Goal: Information Seeking & Learning: Learn about a topic

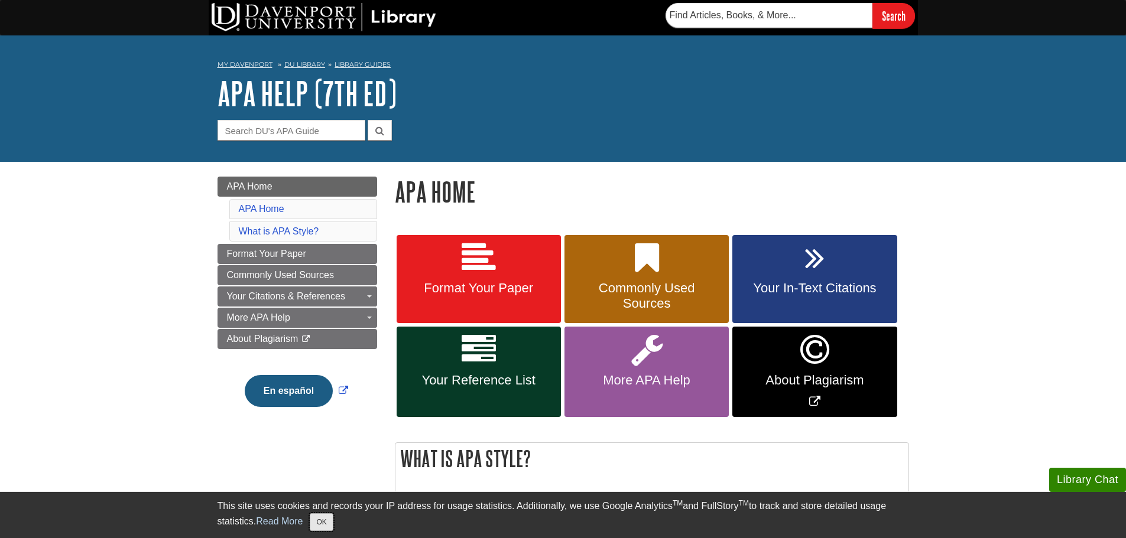
click at [327, 515] on button "OK" at bounding box center [321, 523] width 23 height 18
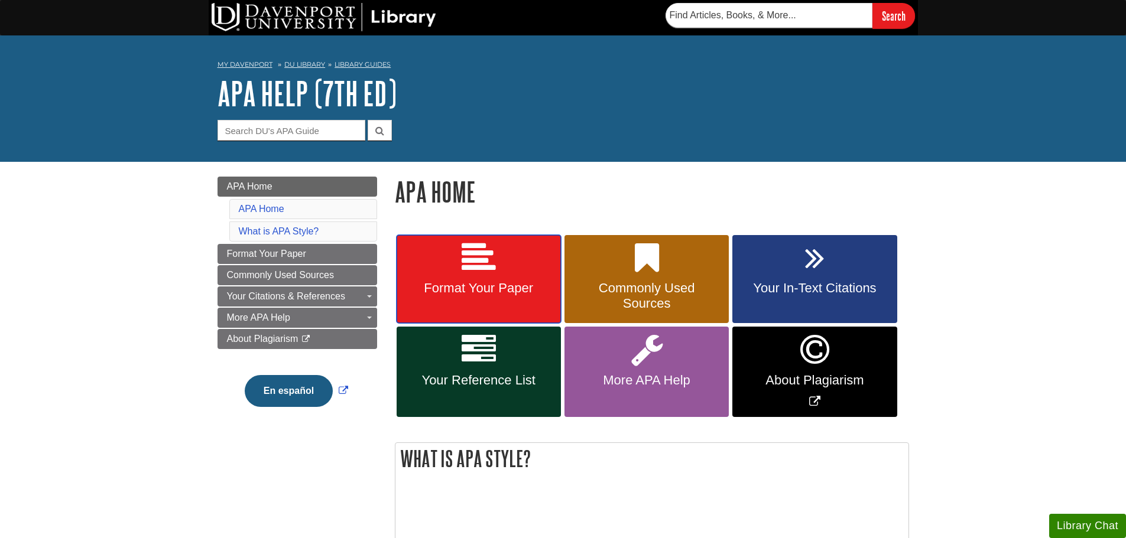
click at [511, 254] on link "Format Your Paper" at bounding box center [479, 279] width 164 height 89
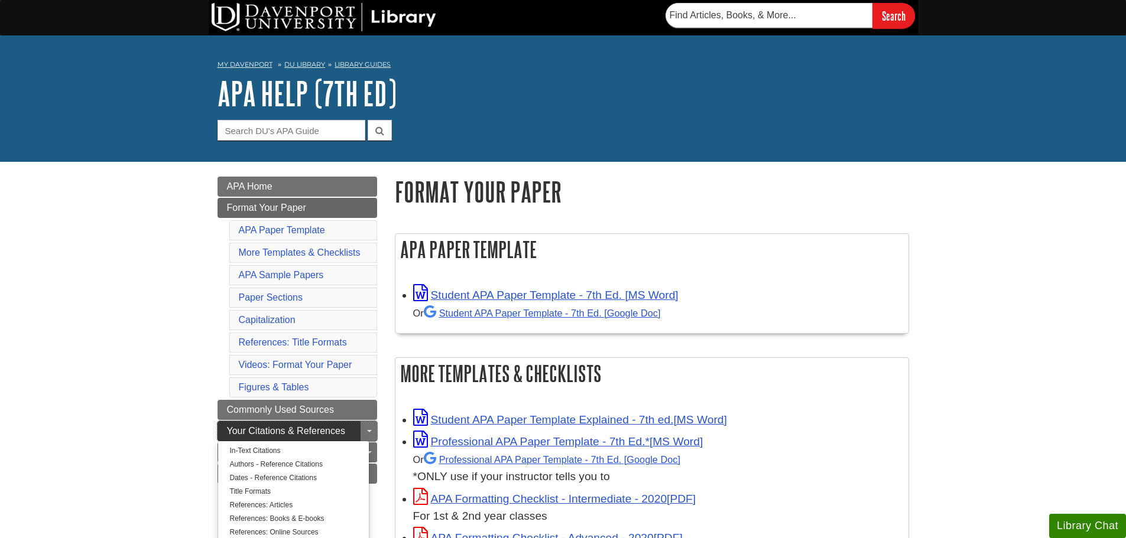
click at [241, 424] on link "Your Citations & References" at bounding box center [297, 431] width 160 height 20
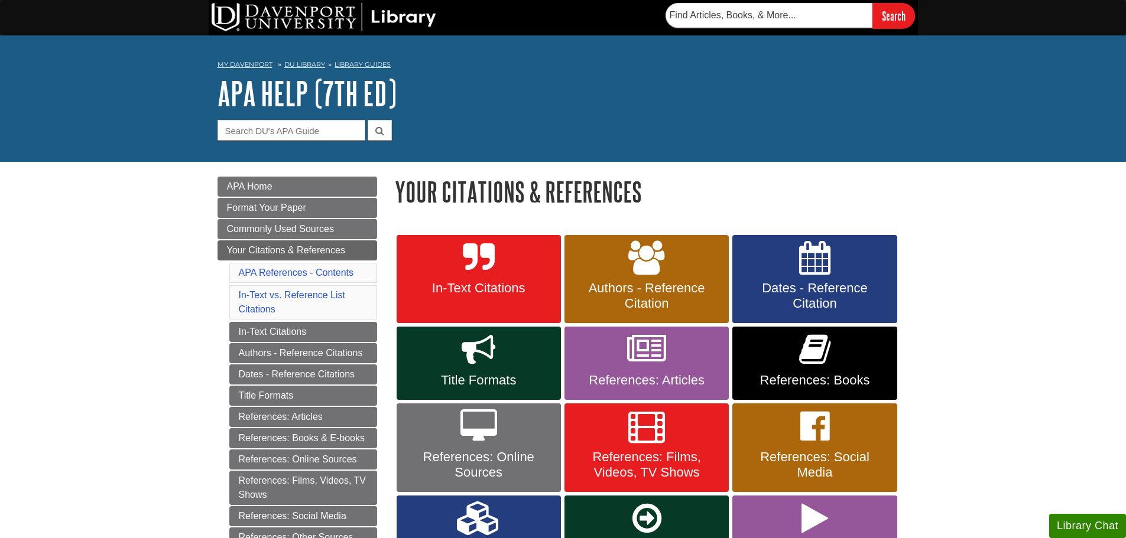
click at [310, 59] on nav "My Davenport DU Library Library Guides APA APA Help (7th Ed) Your Citations & R…" at bounding box center [562, 66] width 691 height 19
click at [309, 61] on link "DU Library" at bounding box center [304, 64] width 41 height 8
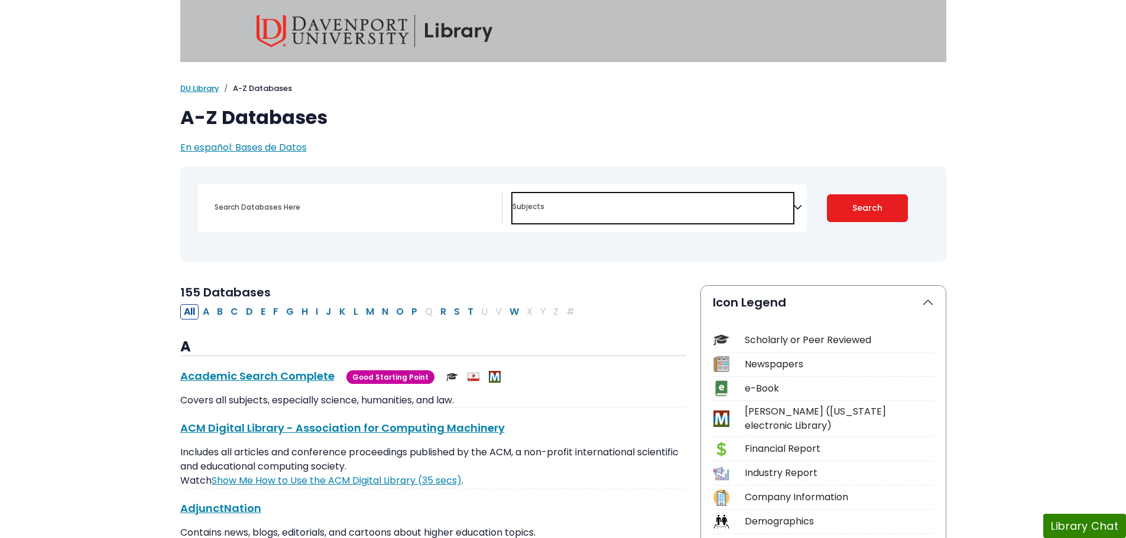
click at [791, 214] on span "Search filters" at bounding box center [652, 208] width 281 height 30
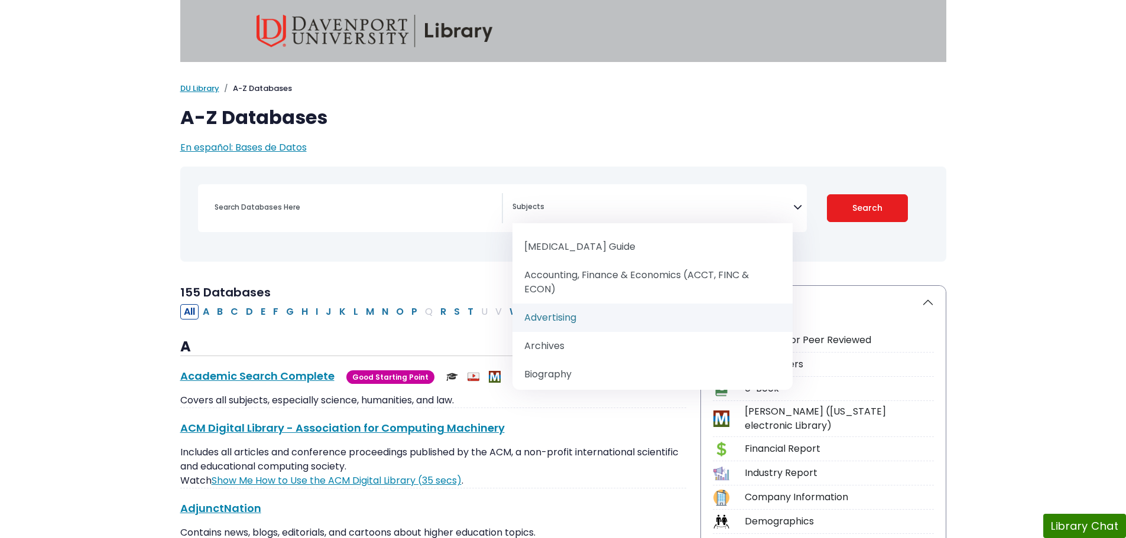
select select "219037"
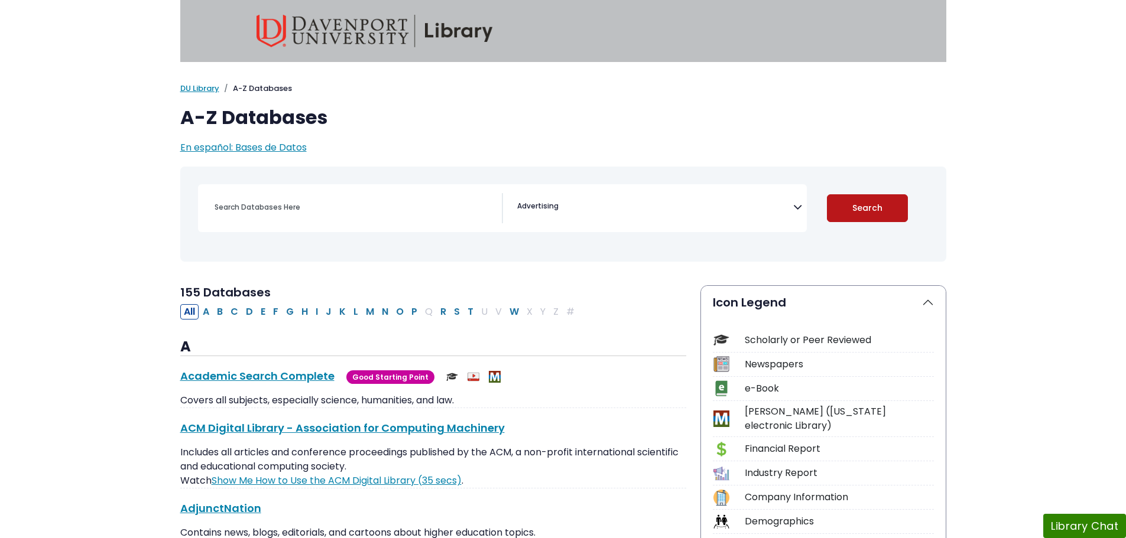
click at [898, 219] on button "Search" at bounding box center [867, 208] width 81 height 28
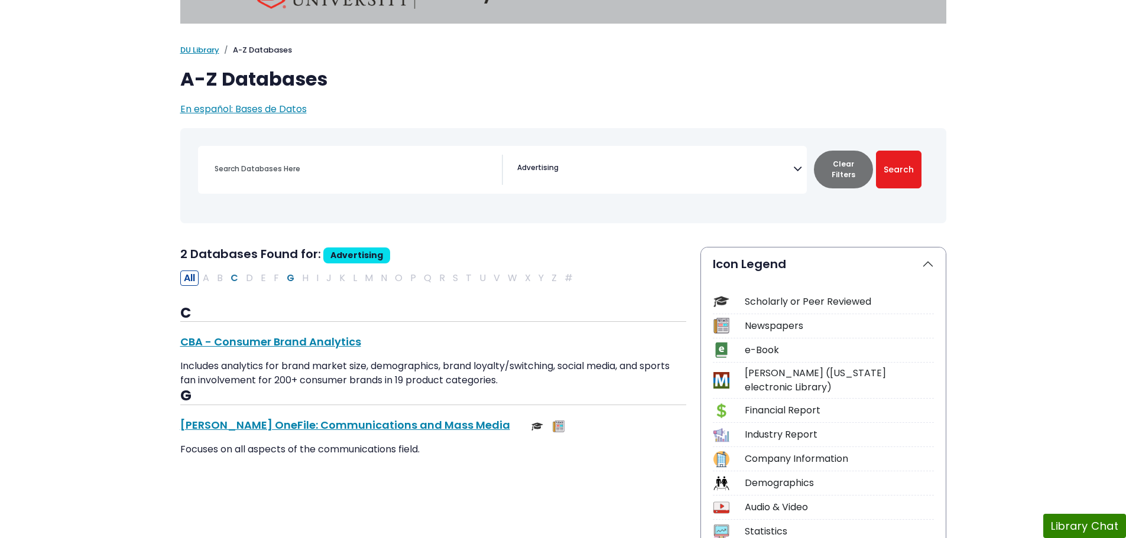
scroll to position [59, 0]
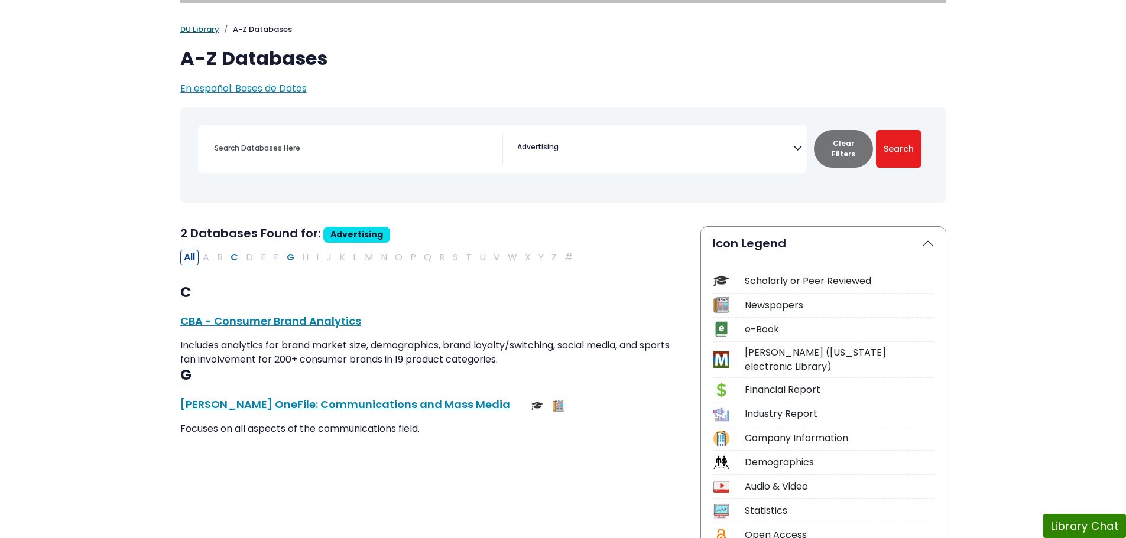
click at [204, 30] on link "DU Library" at bounding box center [199, 29] width 39 height 11
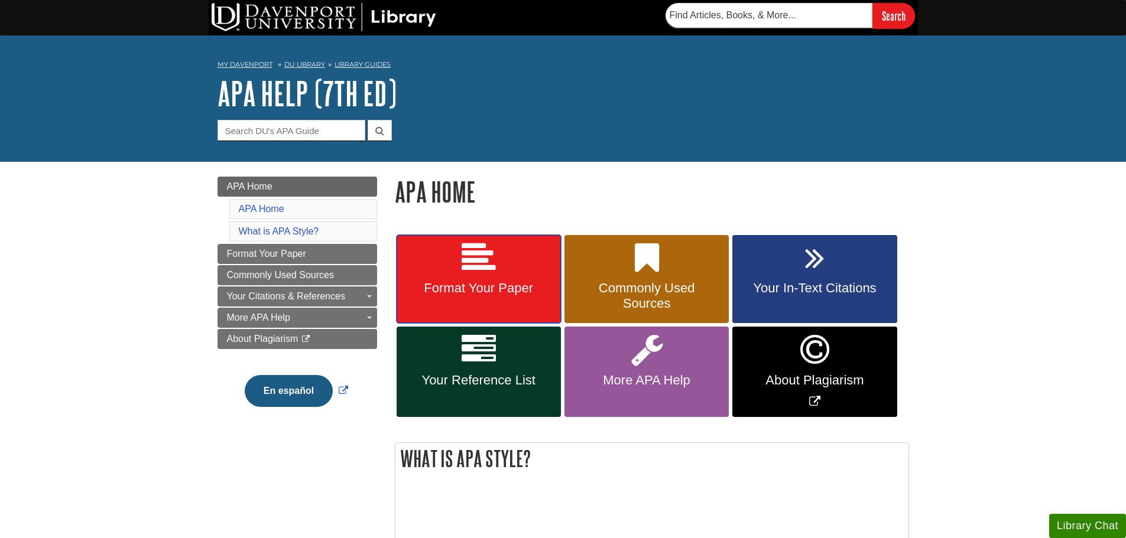
click at [451, 246] on link "Format Your Paper" at bounding box center [479, 279] width 164 height 89
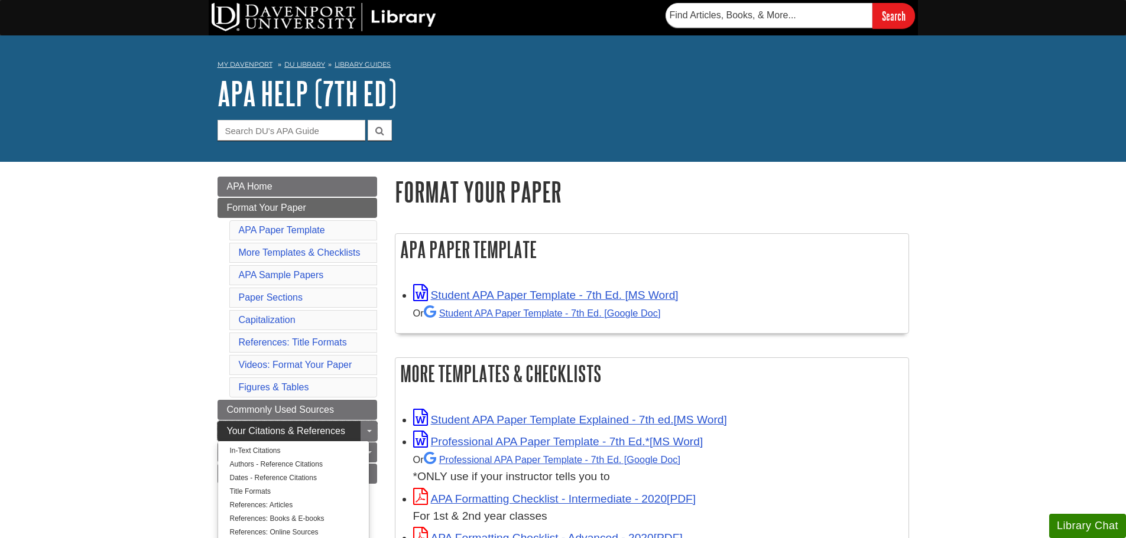
click at [221, 425] on link "Your Citations & References" at bounding box center [297, 431] width 160 height 20
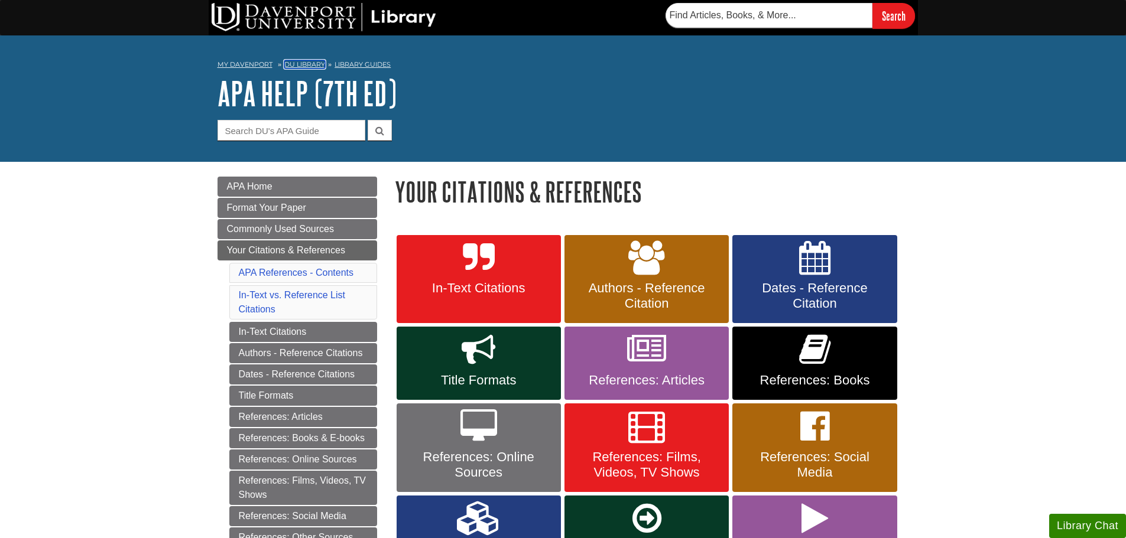
click at [300, 60] on link "DU Library" at bounding box center [304, 64] width 41 height 8
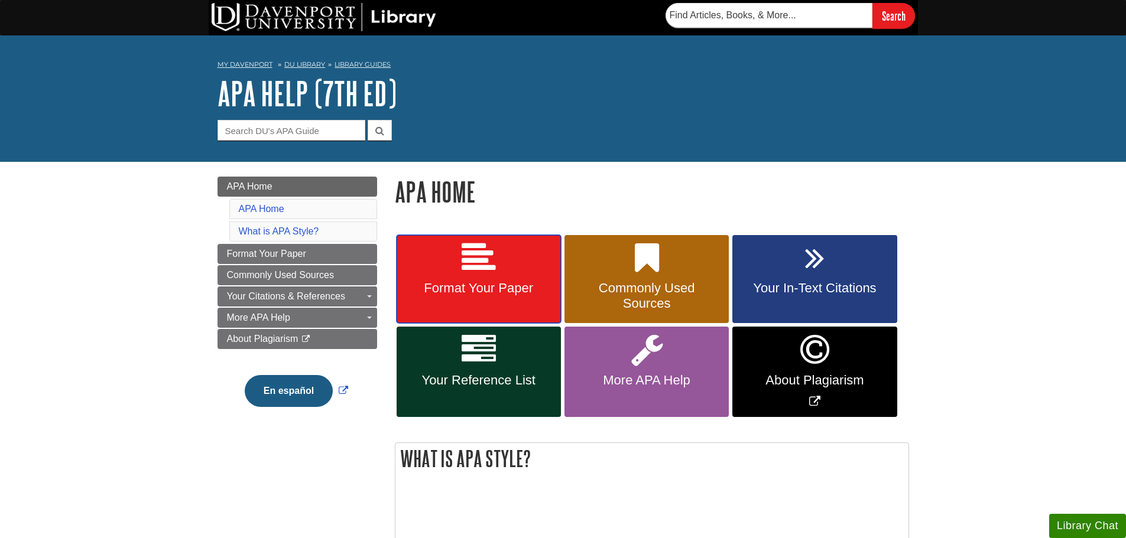
click at [402, 252] on link "Format Your Paper" at bounding box center [479, 279] width 164 height 89
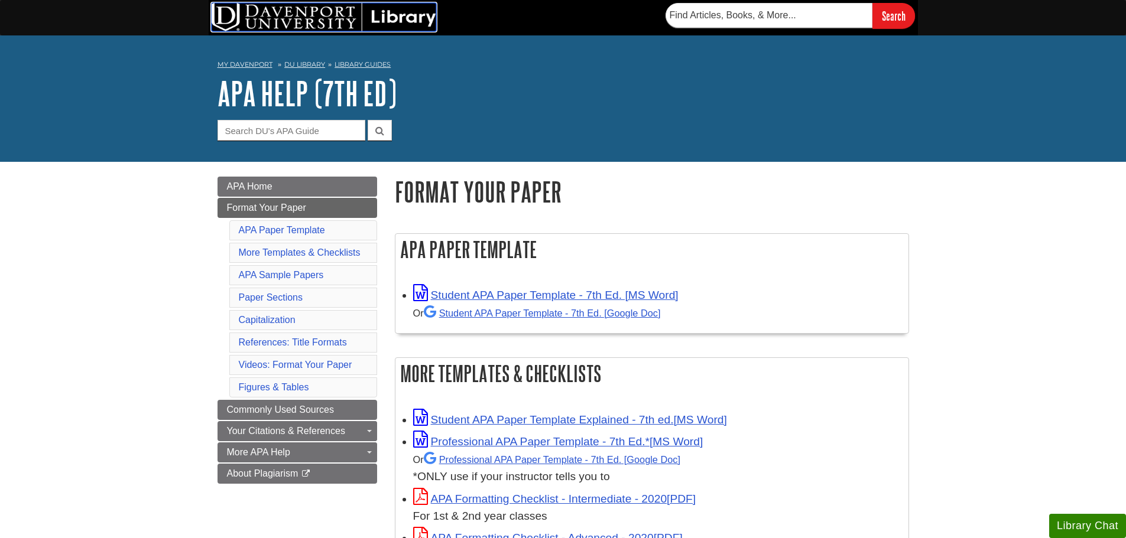
click at [306, 12] on img at bounding box center [324, 17] width 225 height 28
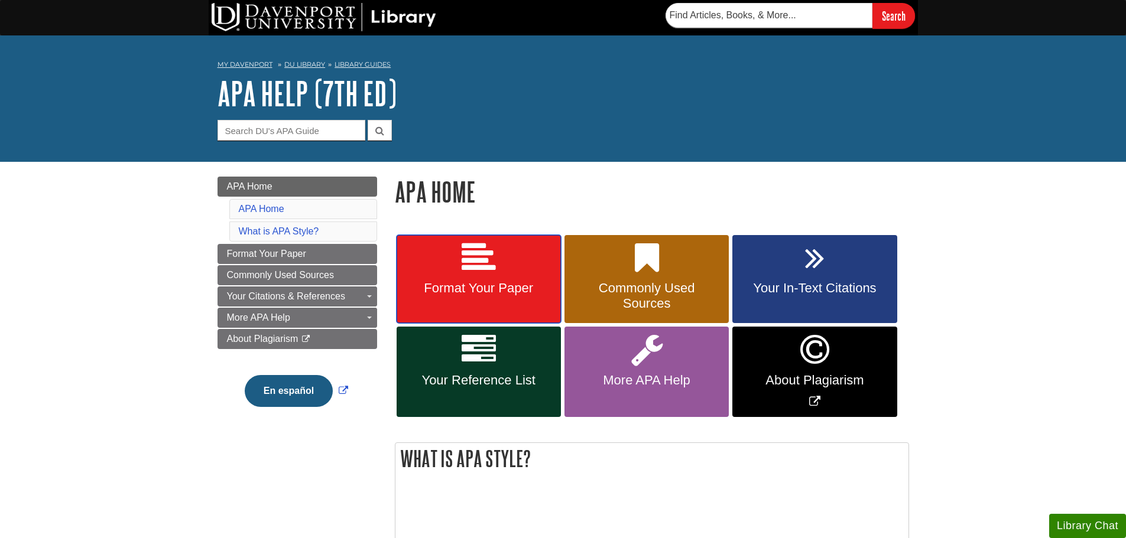
click at [486, 290] on span "Format Your Paper" at bounding box center [478, 288] width 147 height 15
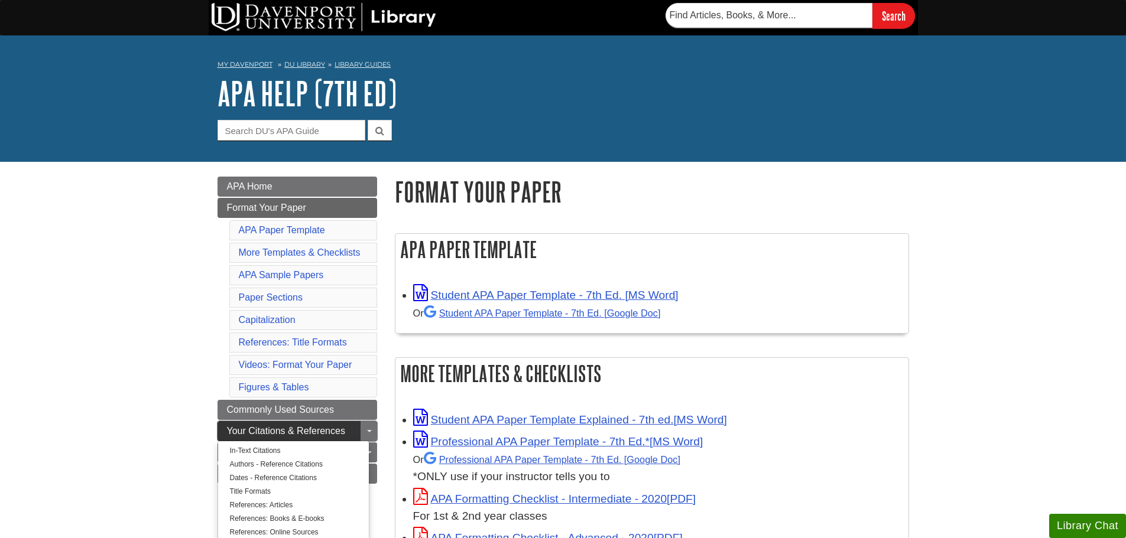
click at [227, 430] on span "Your Citations & References" at bounding box center [286, 431] width 118 height 10
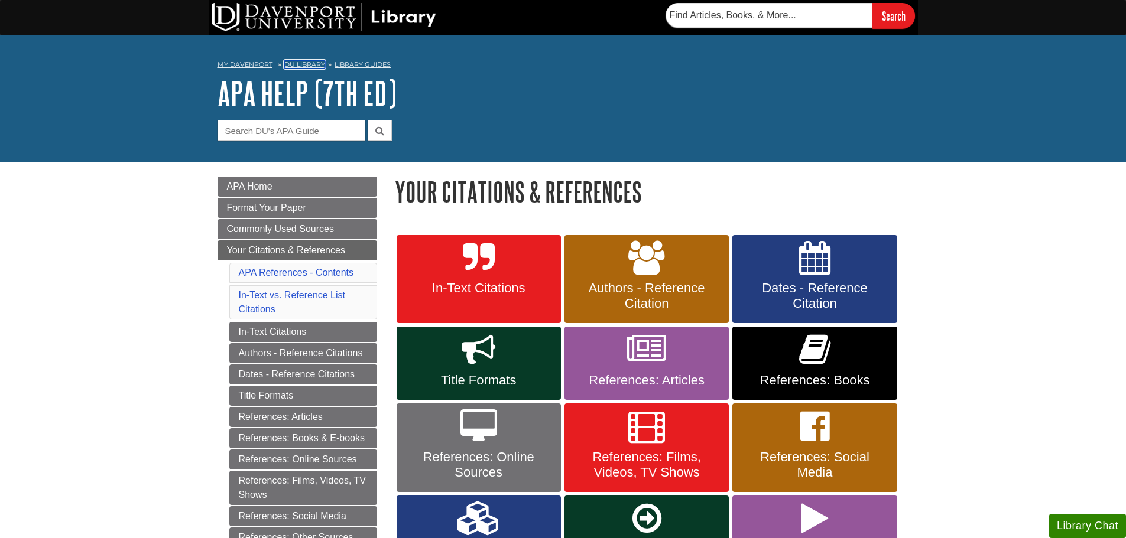
click at [317, 64] on link "DU Library" at bounding box center [304, 64] width 41 height 8
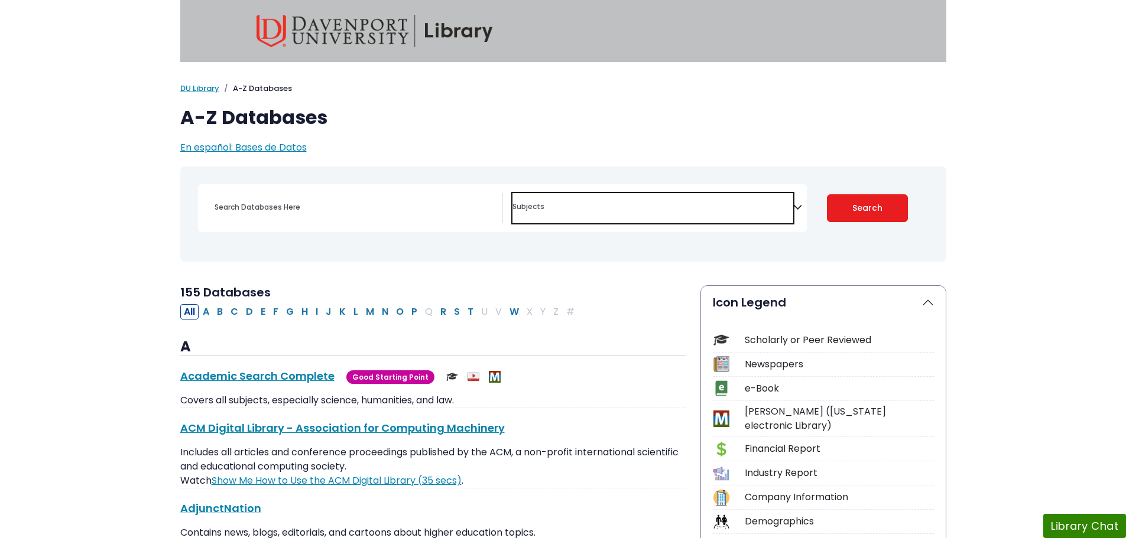
click at [694, 212] on textarea "Search" at bounding box center [652, 207] width 281 height 9
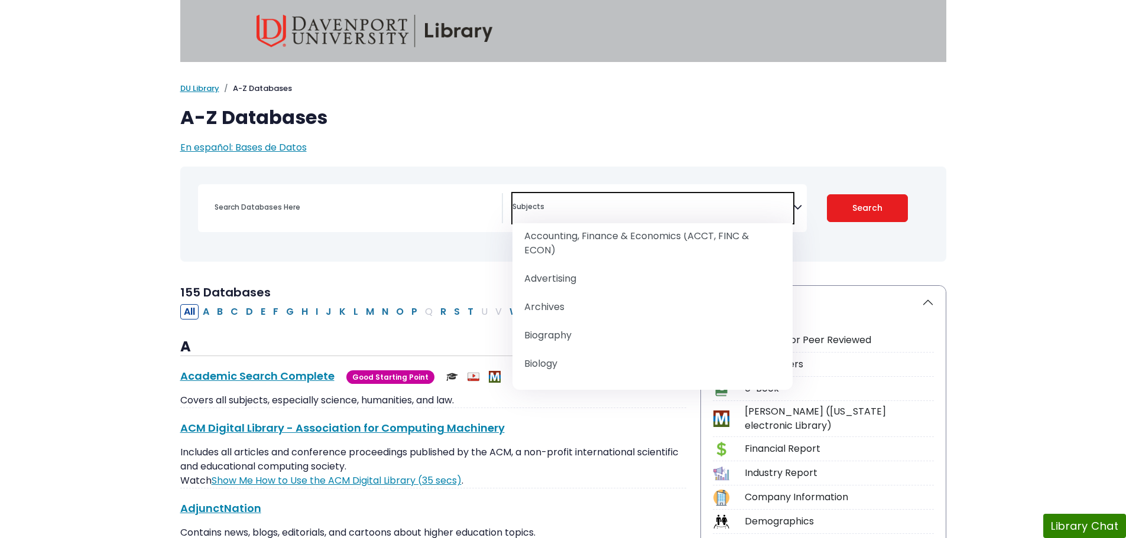
scroll to position [59, 0]
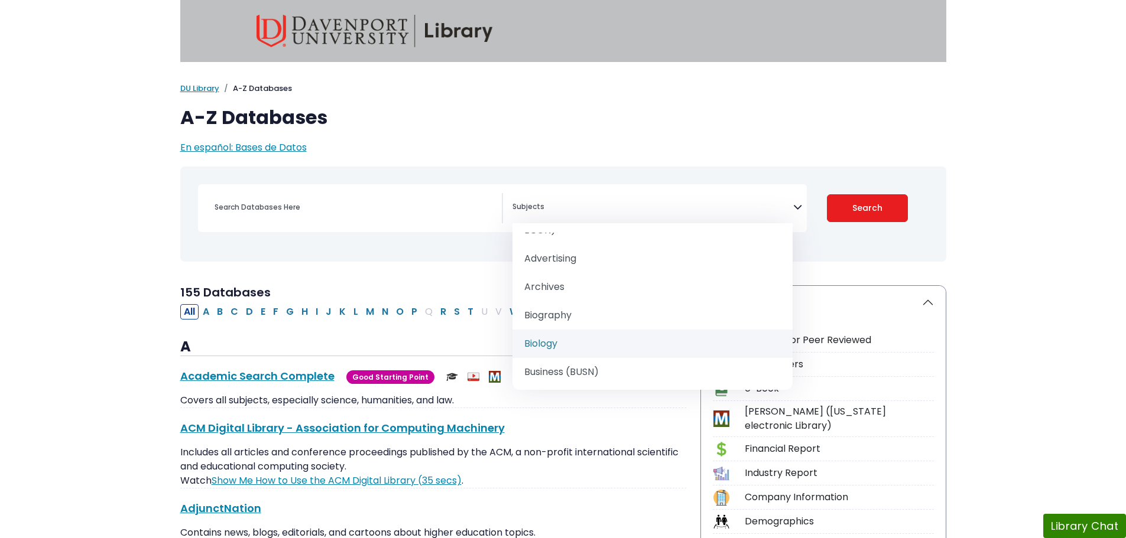
select select "219101"
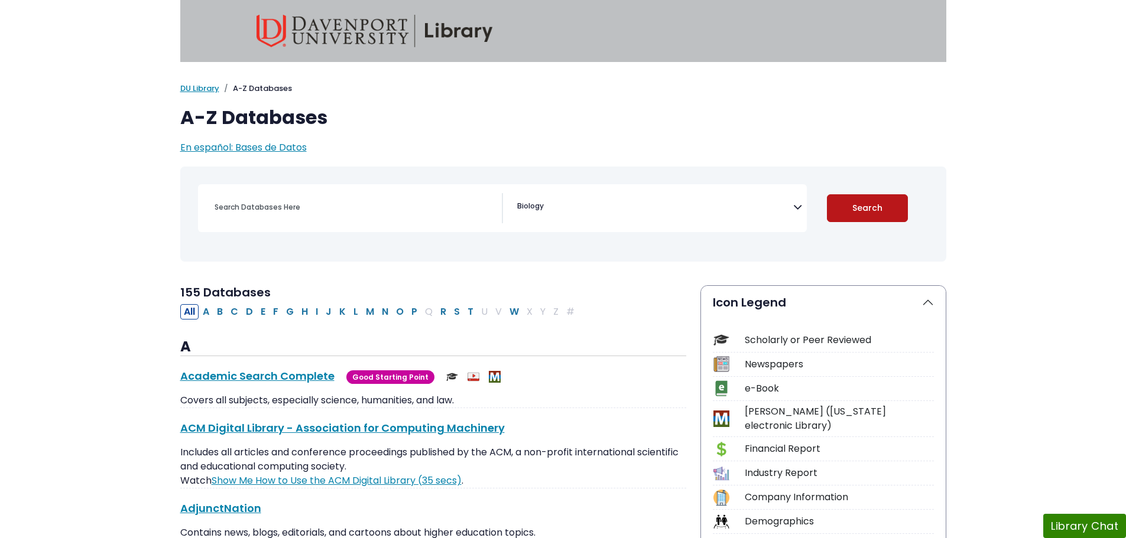
click at [866, 220] on button "Search" at bounding box center [867, 208] width 81 height 28
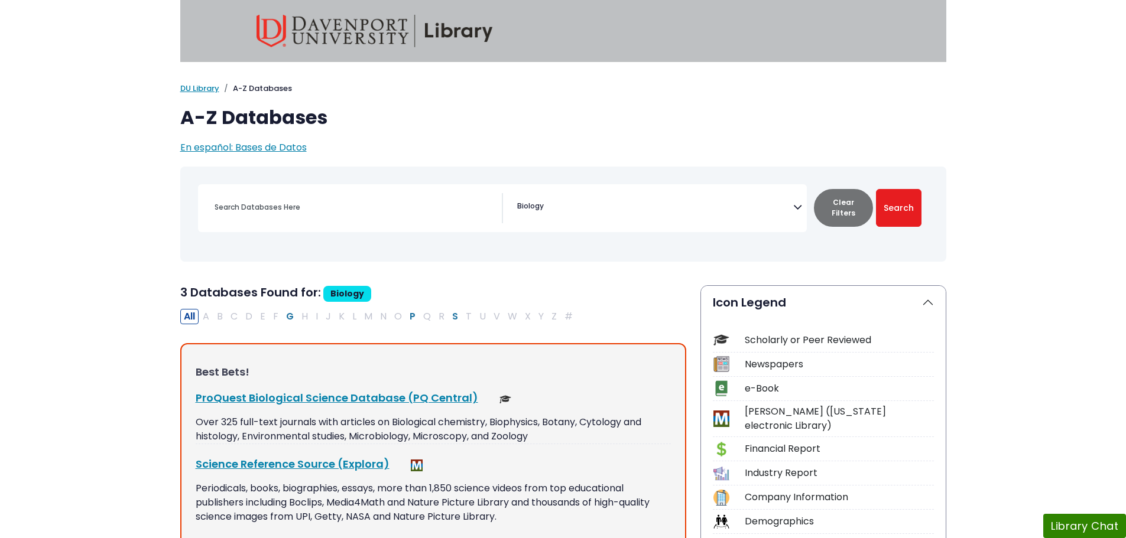
click at [376, 43] on img at bounding box center [374, 31] width 236 height 33
